Goal: Entertainment & Leisure: Consume media (video, audio)

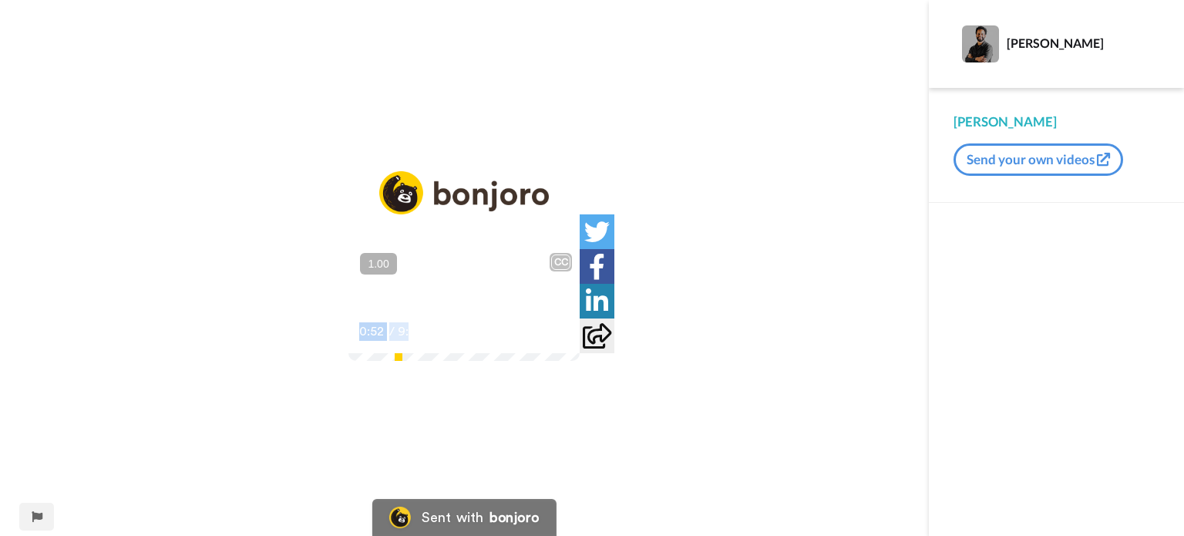
drag, startPoint x: 250, startPoint y: 443, endPoint x: 163, endPoint y: 453, distance: 86.9
click at [163, 385] on div "CC Play/Pause Essas duas aqui, a [PERSON_NAME] vai fazer direto, mas o que a ge…" at bounding box center [464, 278] width 929 height 214
click at [349, 309] on video at bounding box center [464, 303] width 231 height 116
click at [470, 308] on icon at bounding box center [464, 303] width 41 height 41
click at [0, 0] on button "+" at bounding box center [0, 0] width 0 height 0
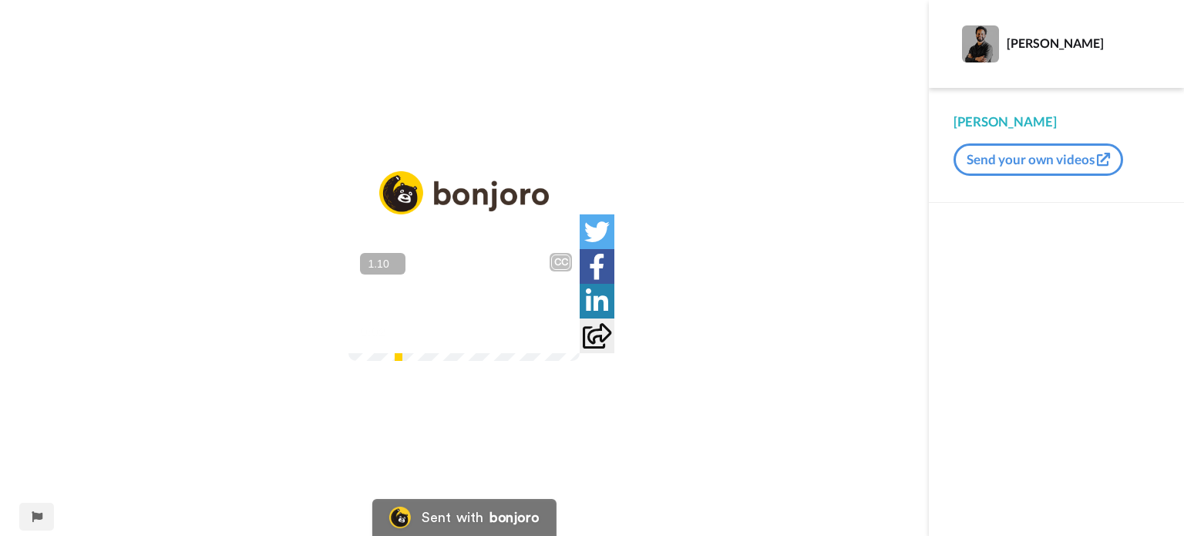
click at [0, 0] on button "+" at bounding box center [0, 0] width 0 height 0
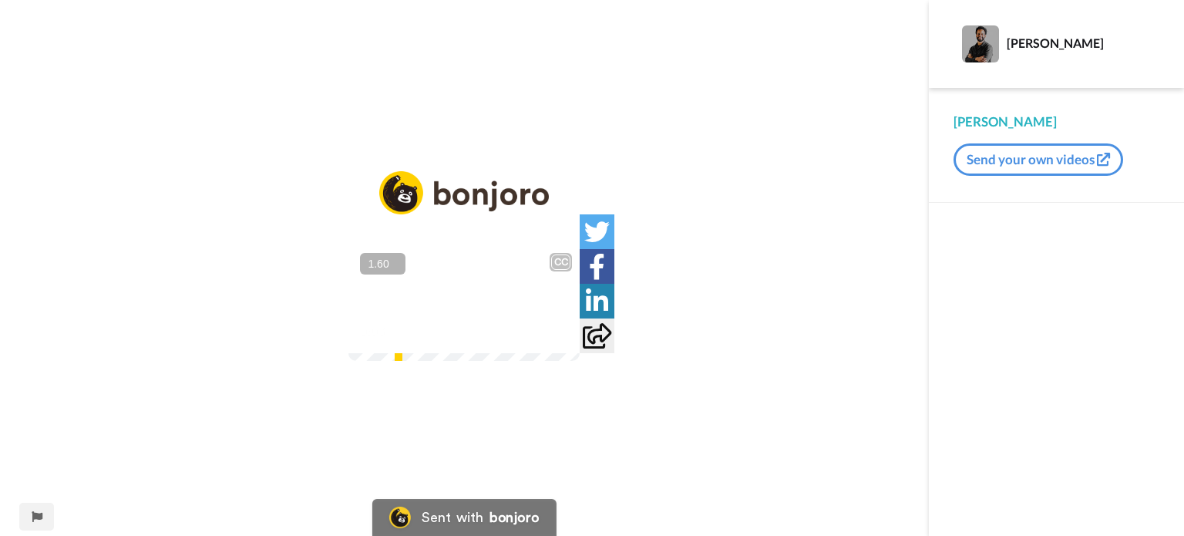
click at [0, 0] on button "+" at bounding box center [0, 0] width 0 height 0
